Goal: Check status: Check status

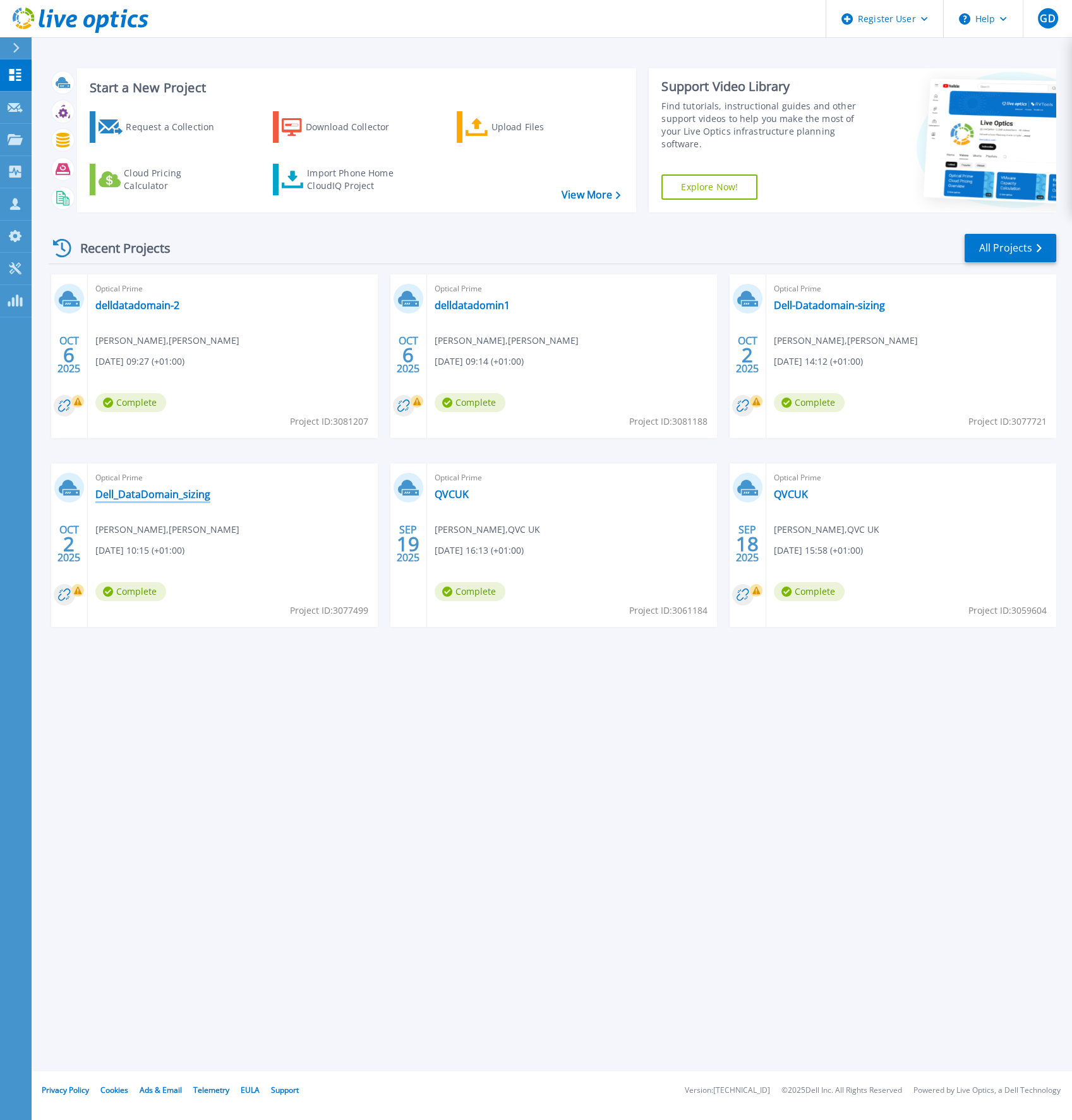
click at [159, 495] on link "Dell_DataDomain_sizing" at bounding box center [153, 494] width 115 height 13
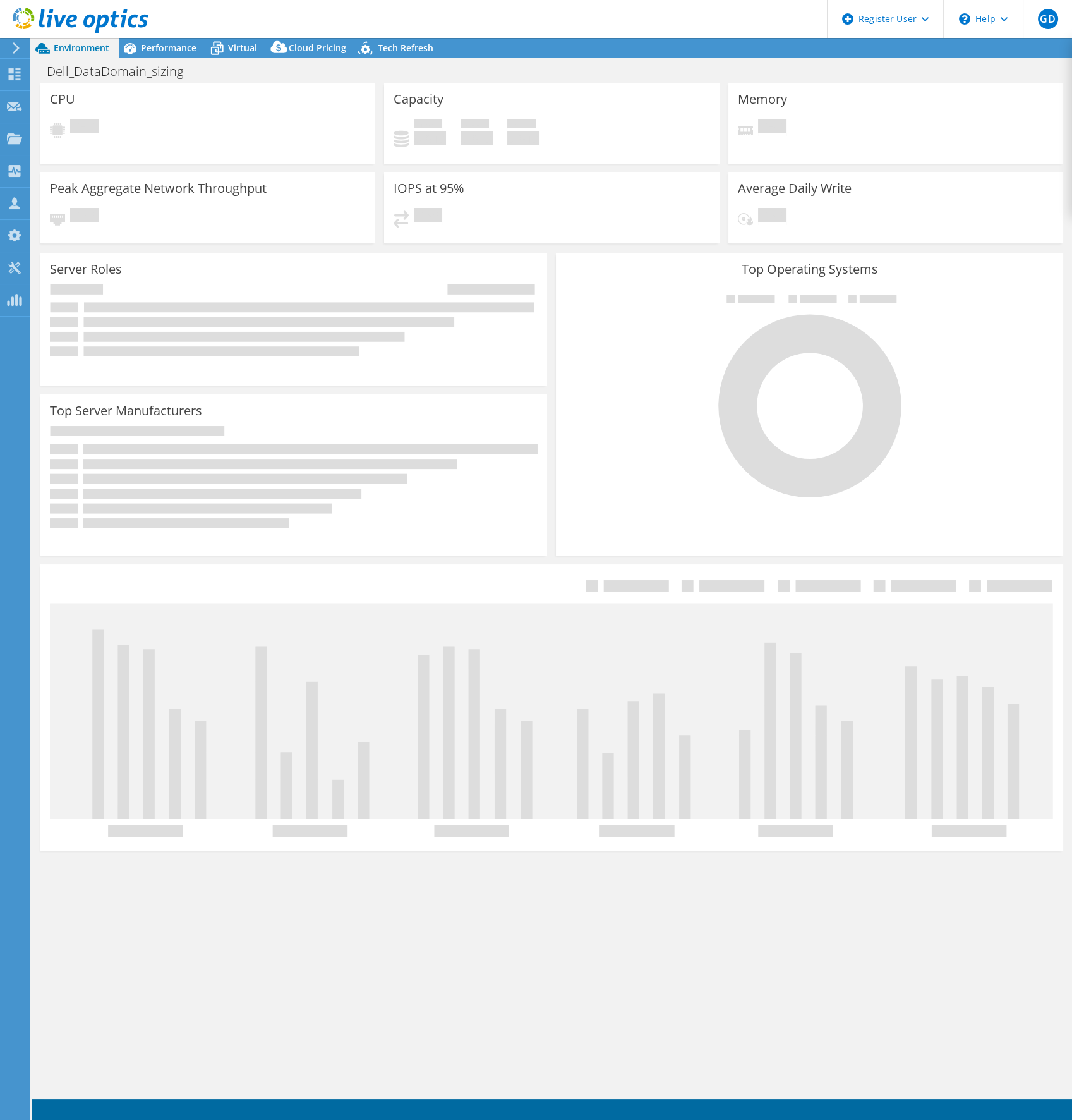
select select "USD"
